Goal: Task Accomplishment & Management: Manage account settings

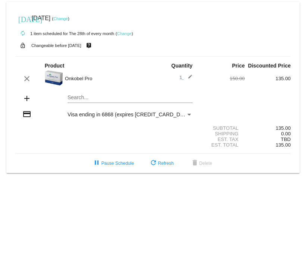
click at [68, 18] on link "Change" at bounding box center [60, 18] width 15 height 4
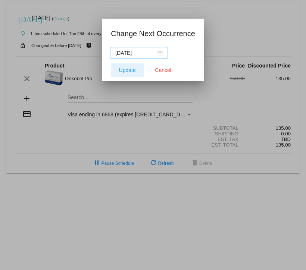
click at [128, 69] on span "Update" at bounding box center [127, 70] width 17 height 6
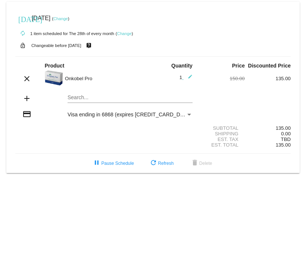
click at [68, 20] on link "Change" at bounding box center [60, 18] width 15 height 4
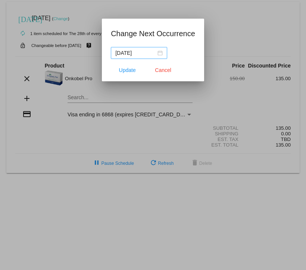
click at [158, 53] on div "[DATE]" at bounding box center [138, 53] width 47 height 8
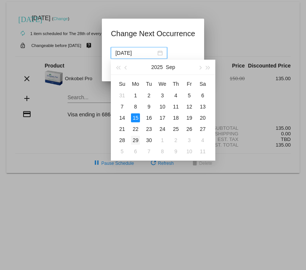
click at [135, 141] on div "29" at bounding box center [135, 140] width 9 height 9
type input "[DATE]"
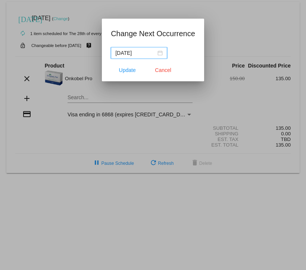
click at [135, 141] on div at bounding box center [153, 135] width 306 height 270
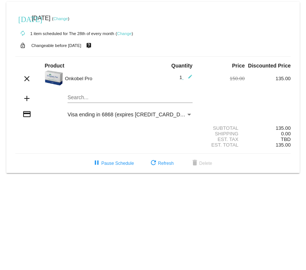
click at [68, 19] on link "Change" at bounding box center [60, 18] width 15 height 4
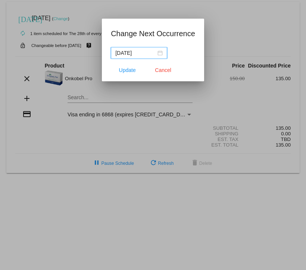
click at [144, 53] on input "[DATE]" at bounding box center [135, 53] width 41 height 8
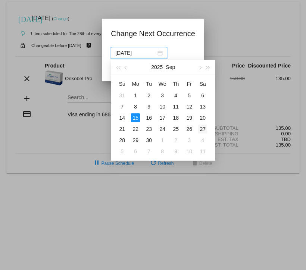
click at [202, 128] on div "27" at bounding box center [202, 129] width 9 height 9
type input "[DATE]"
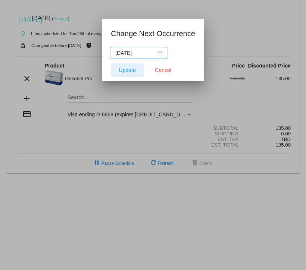
click at [133, 72] on span "Update" at bounding box center [127, 70] width 17 height 6
